Goal: Entertainment & Leisure: Consume media (video, audio)

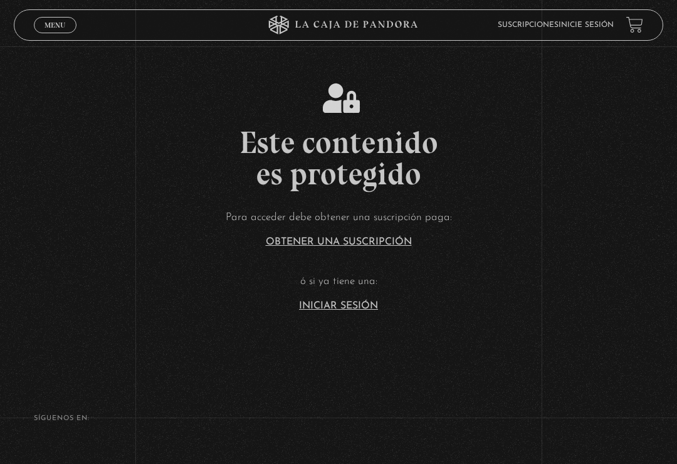
scroll to position [3, 0]
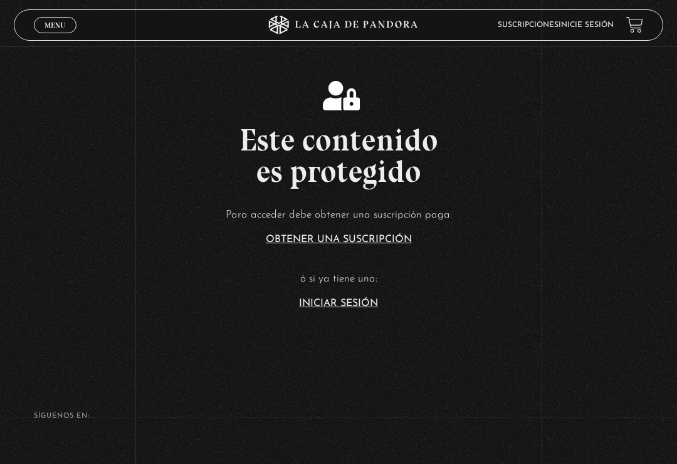
click at [358, 308] on link "Iniciar Sesión" at bounding box center [338, 303] width 79 height 10
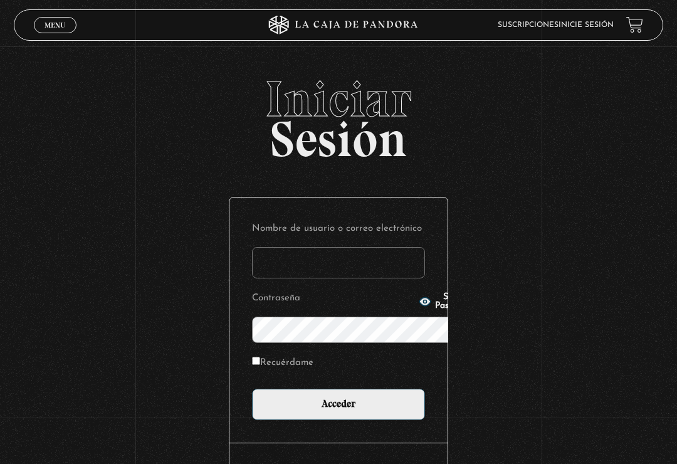
type input "[EMAIL_ADDRESS][DOMAIN_NAME]"
click at [338, 388] on input "Acceder" at bounding box center [338, 403] width 173 height 31
click at [324, 388] on input "Acceder" at bounding box center [338, 403] width 173 height 31
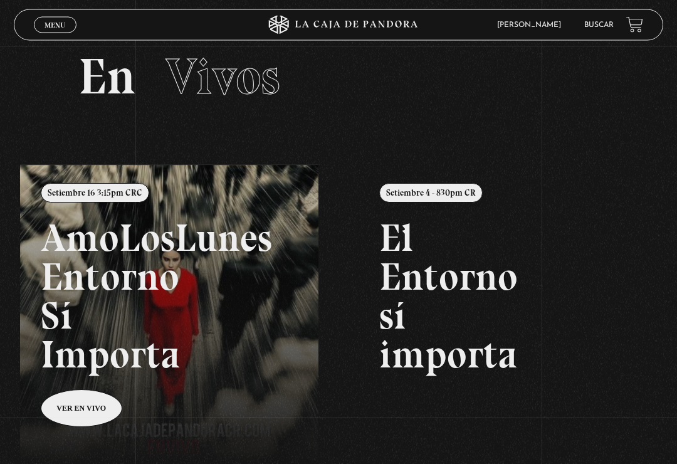
scroll to position [28, 0]
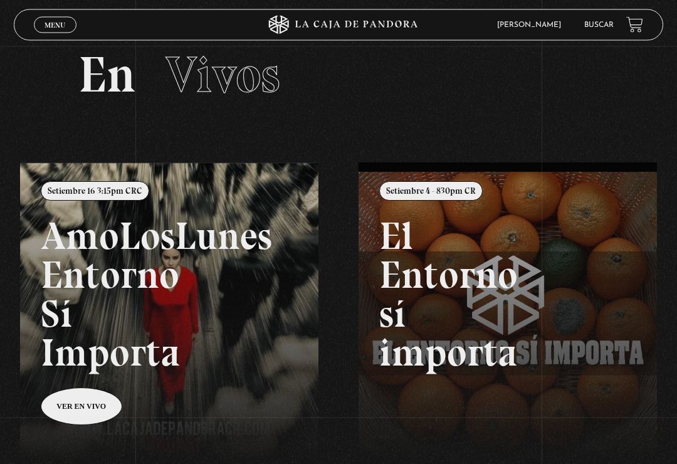
click at [80, 407] on link at bounding box center [358, 395] width 677 height 464
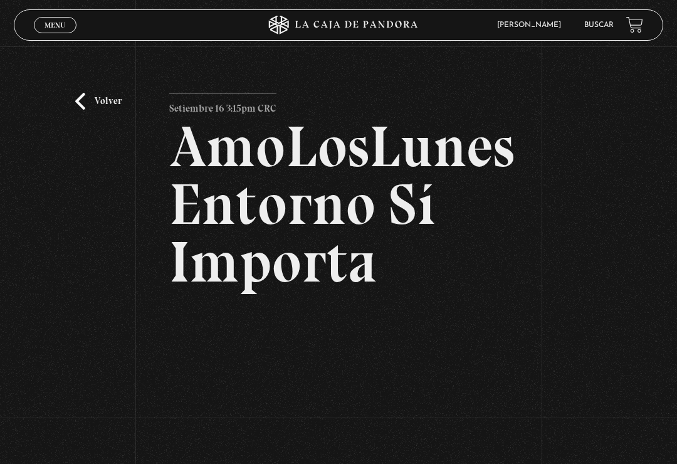
click at [71, 28] on link "Menu Cerrar" at bounding box center [55, 25] width 43 height 16
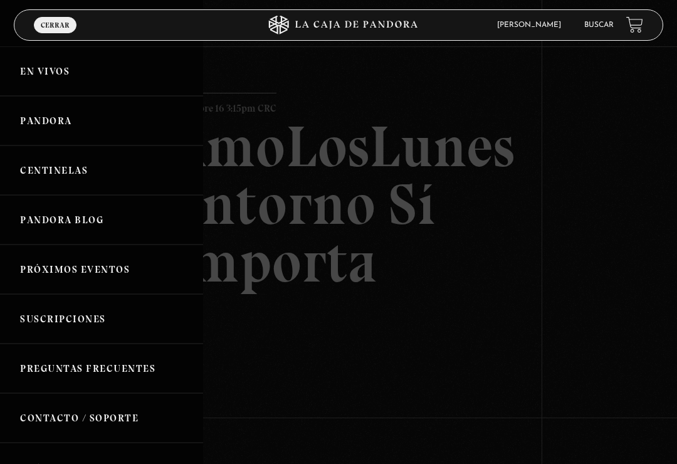
click at [123, 169] on link "Centinelas" at bounding box center [101, 170] width 203 height 50
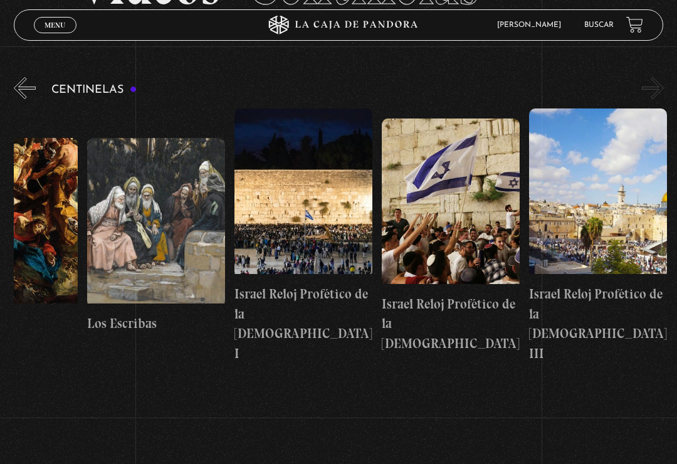
scroll to position [0, 16426]
click at [60, 18] on link "Menu Cerrar" at bounding box center [55, 25] width 43 height 16
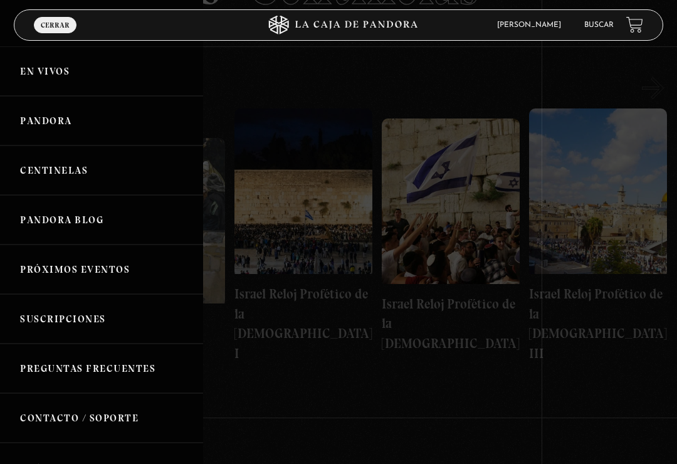
click at [90, 122] on link "Pandora" at bounding box center [101, 121] width 203 height 50
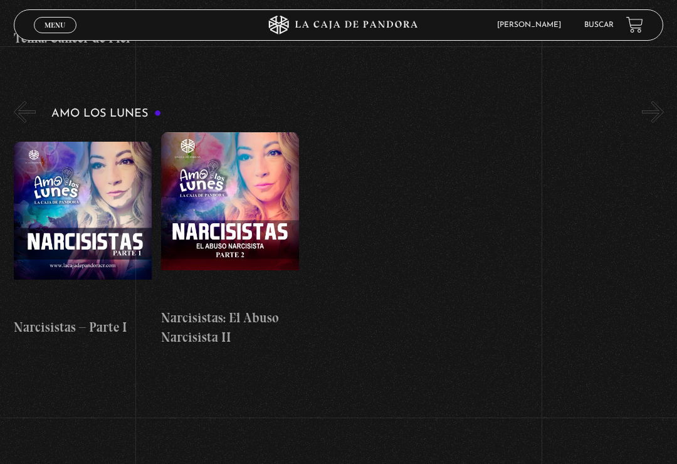
click at [38, 21] on link "Menu Cerrar" at bounding box center [55, 25] width 43 height 16
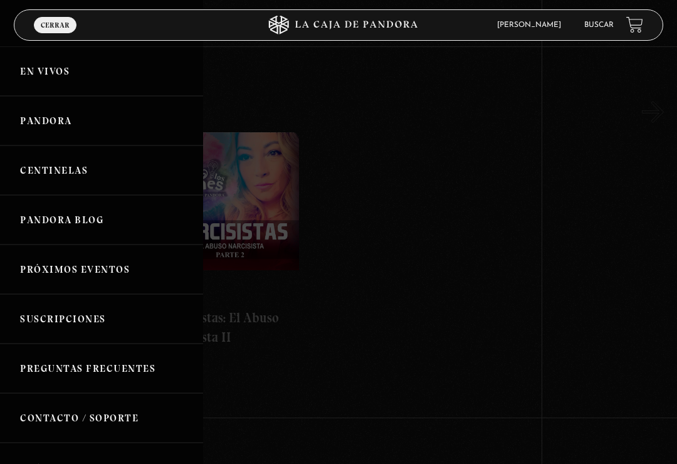
click at [38, 168] on link "Centinelas" at bounding box center [101, 170] width 203 height 50
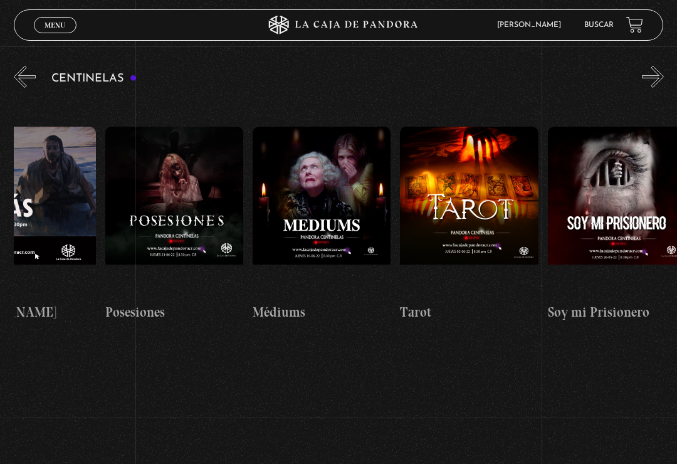
scroll to position [0, 8910]
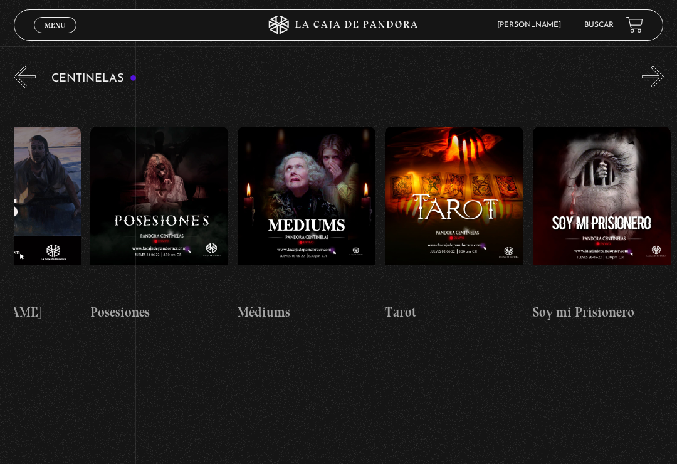
click at [453, 177] on figure at bounding box center [454, 211] width 138 height 169
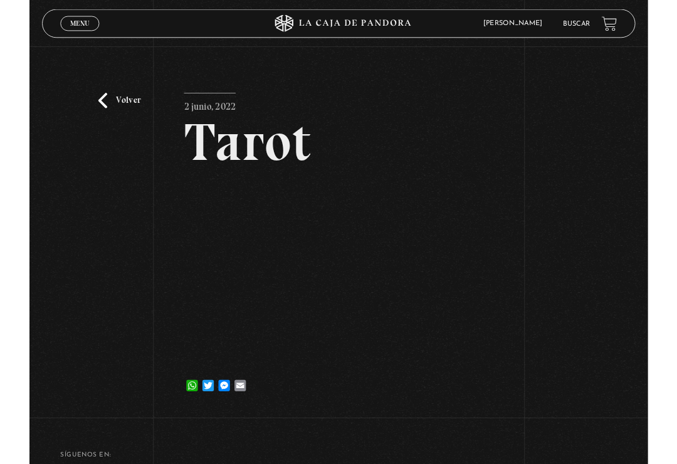
scroll to position [102, 0]
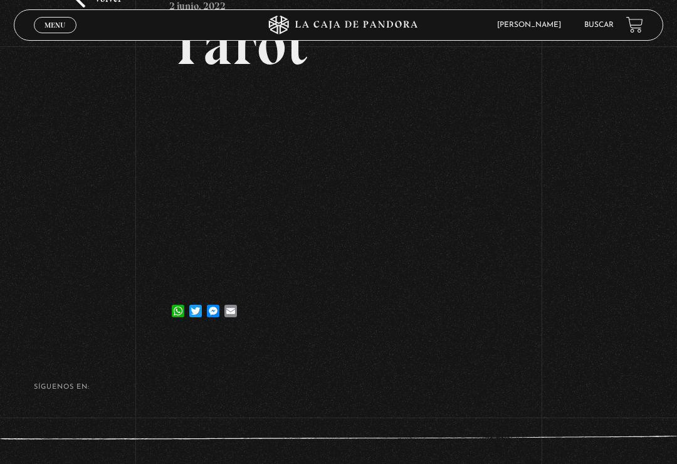
click at [50, 23] on span "Menu" at bounding box center [54, 25] width 21 height 8
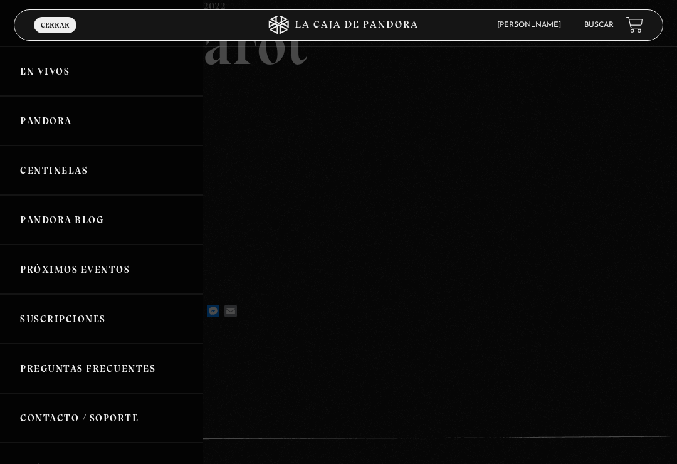
click at [132, 116] on link "Pandora" at bounding box center [101, 121] width 203 height 50
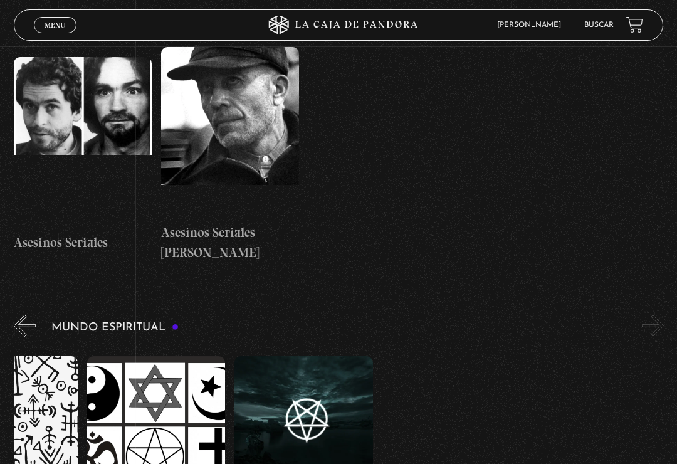
scroll to position [0, 2283]
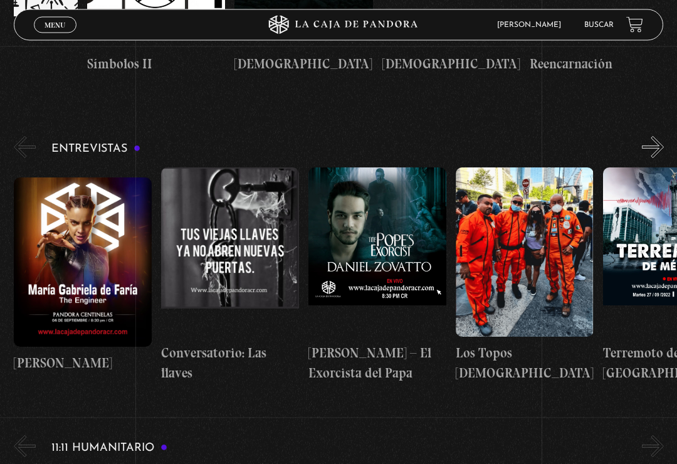
click at [57, 27] on span "Menu" at bounding box center [54, 25] width 21 height 8
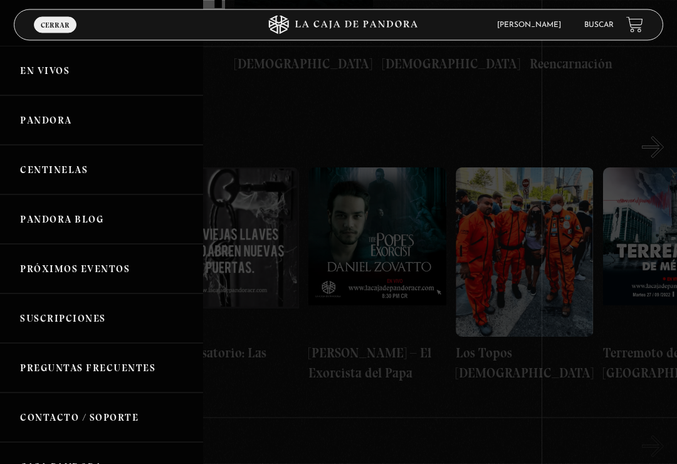
scroll to position [3609, 0]
click at [96, 172] on link "Centinelas" at bounding box center [101, 170] width 203 height 50
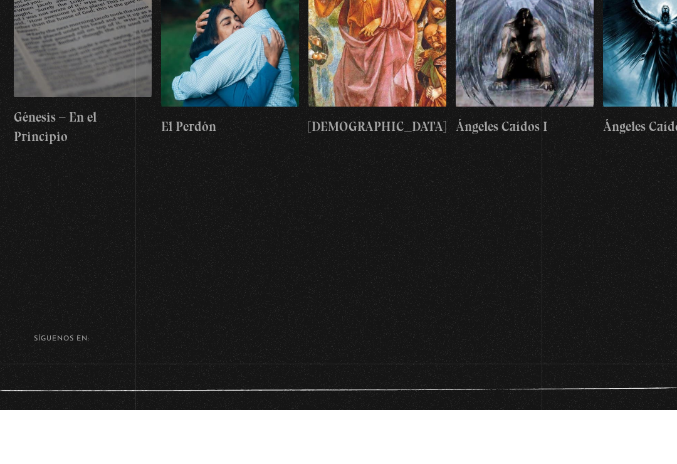
scroll to position [0, 14879]
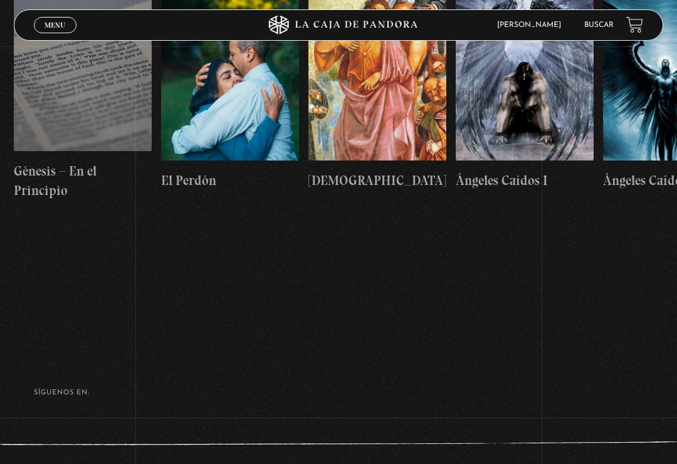
click at [70, 26] on link "Menu Cerrar" at bounding box center [55, 25] width 43 height 16
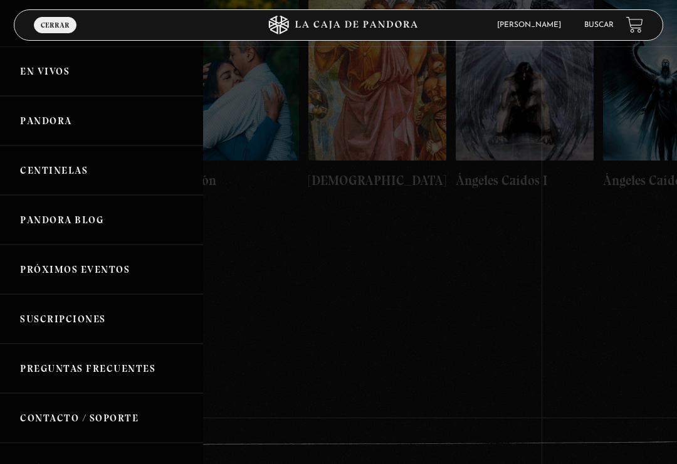
click at [388, 283] on div at bounding box center [338, 232] width 677 height 464
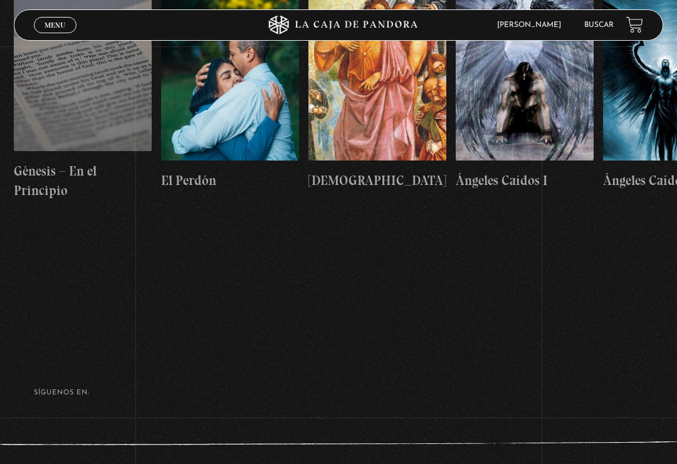
click at [375, 283] on div "Menu Cerrar Evans Soto En vivos Pandora Centinelas Mi cuenta Salir Buscar Busca…" at bounding box center [338, 155] width 677 height 734
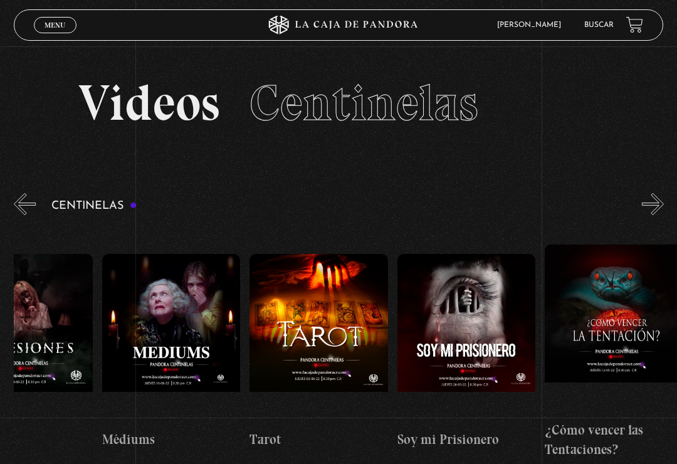
scroll to position [0, 9047]
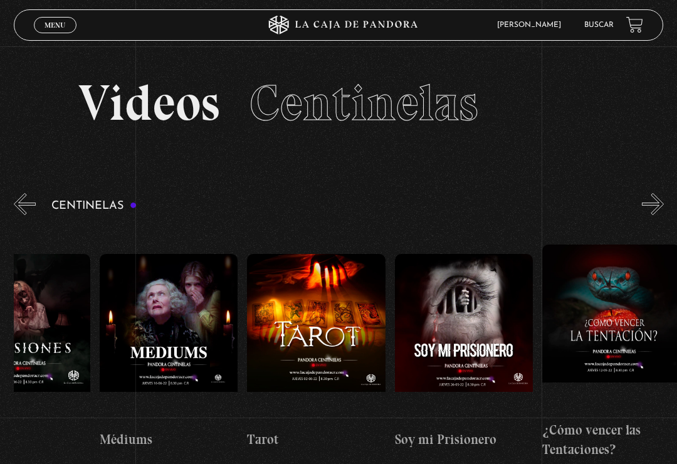
click at [347, 312] on figure at bounding box center [316, 338] width 138 height 169
